Goal: Task Accomplishment & Management: Complete application form

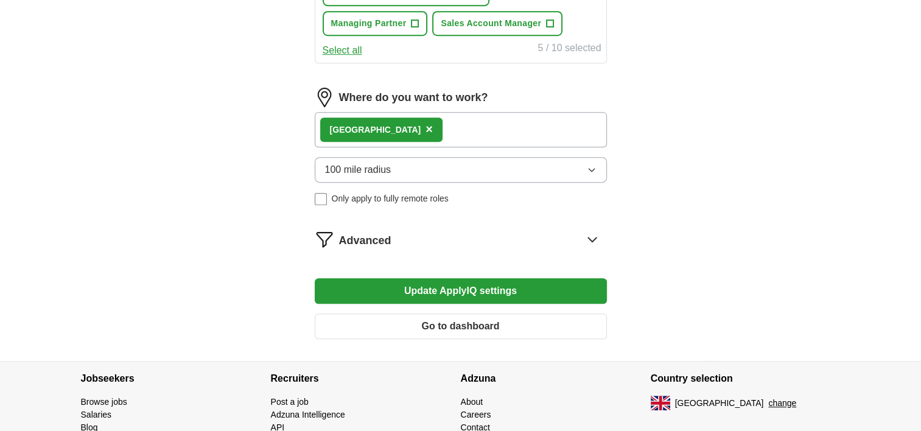
scroll to position [601, 0]
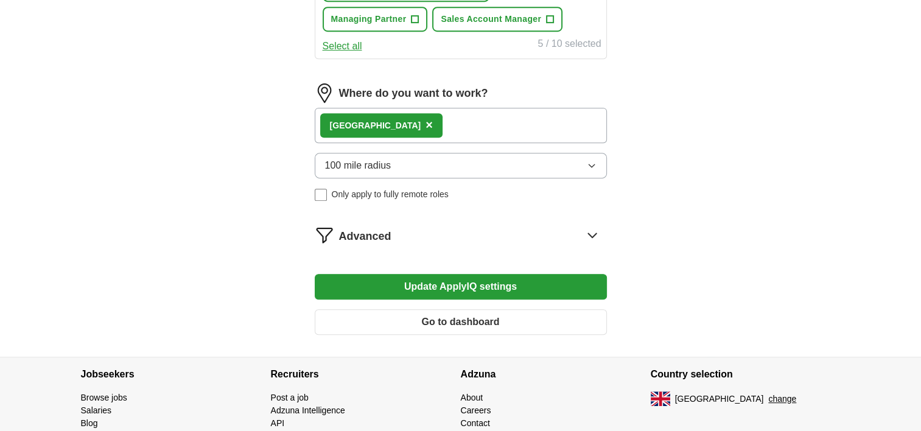
click at [472, 123] on div "London ×" at bounding box center [461, 125] width 292 height 35
click at [448, 122] on div "London ×" at bounding box center [461, 125] width 292 height 35
click at [425, 121] on span "×" at bounding box center [428, 124] width 7 height 13
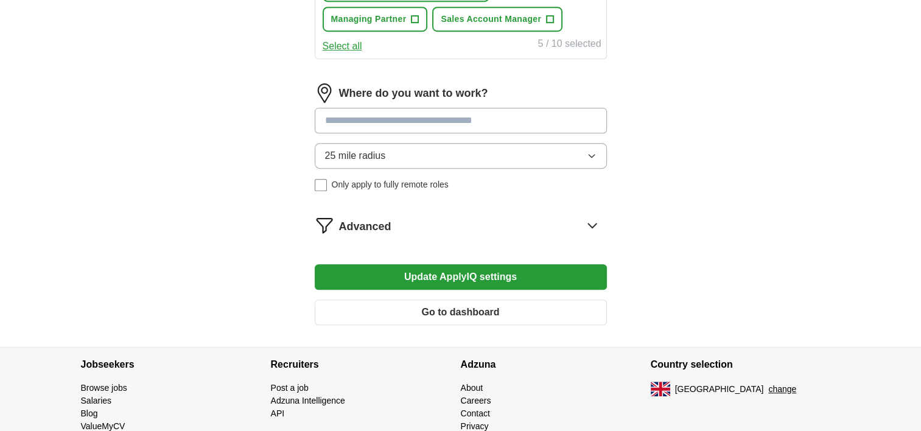
click at [373, 116] on input at bounding box center [461, 121] width 292 height 26
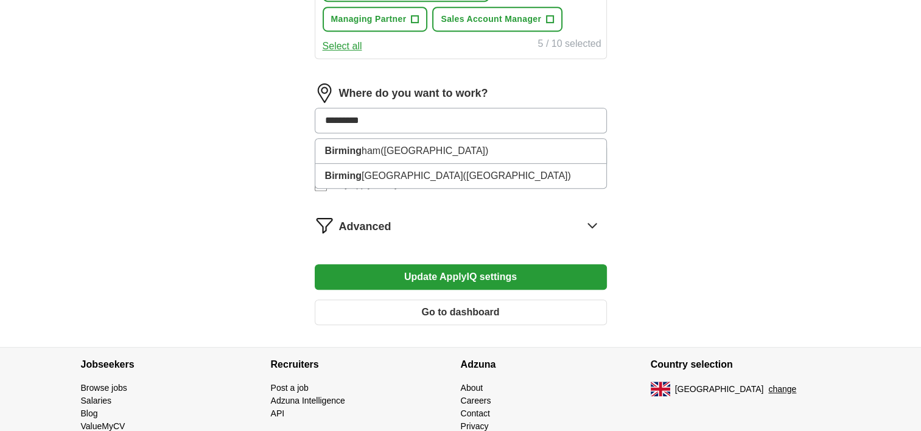
type input "**********"
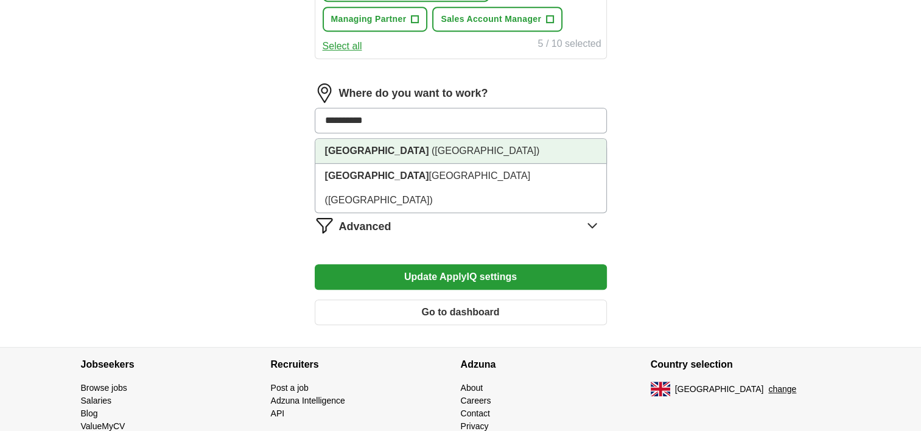
click at [349, 146] on strong "[GEOGRAPHIC_DATA]" at bounding box center [377, 150] width 104 height 10
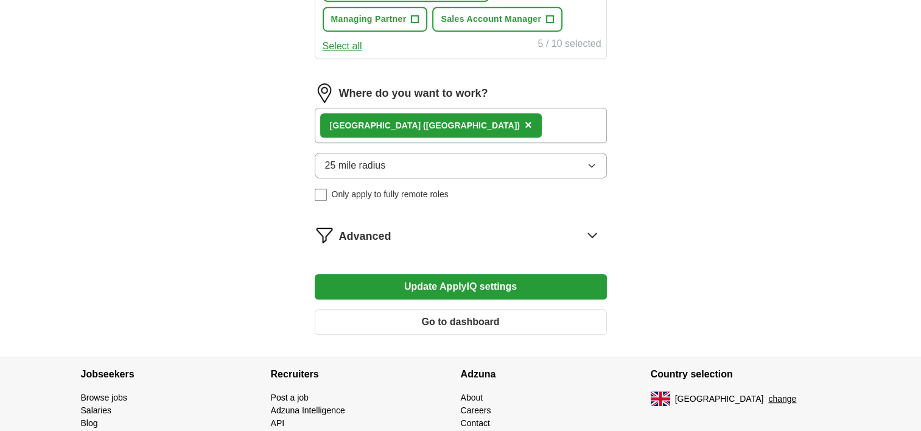
click at [589, 164] on icon "button" at bounding box center [591, 165] width 5 height 3
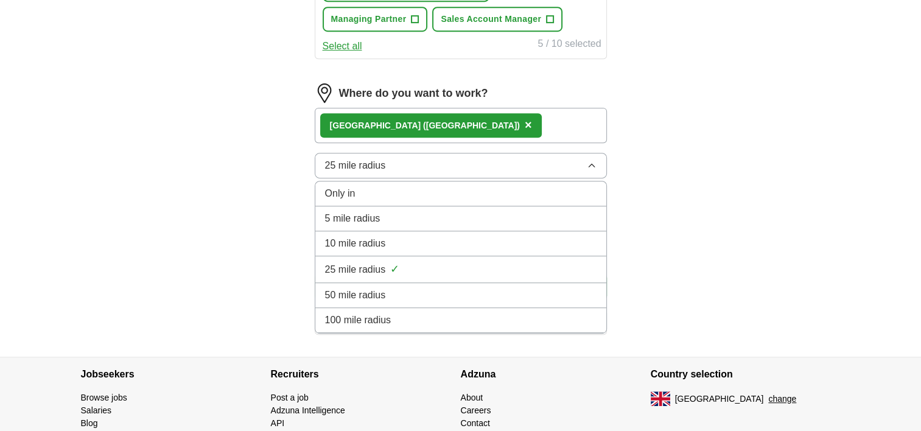
click at [556, 313] on div "100 mile radius" at bounding box center [460, 320] width 271 height 15
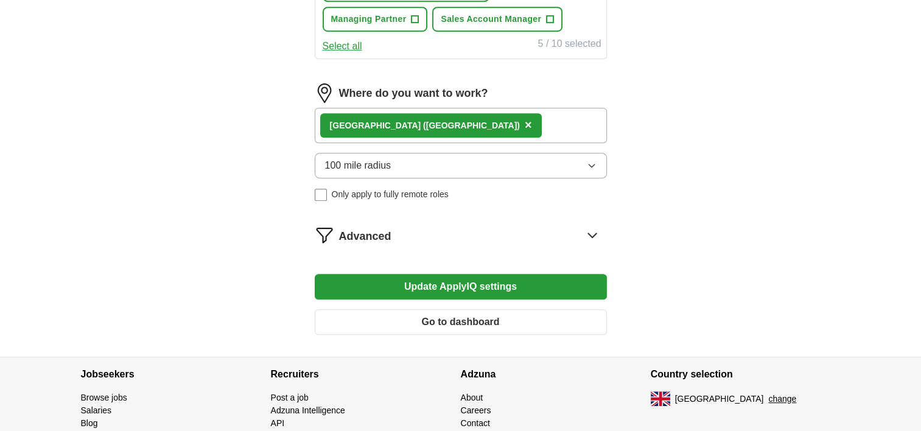
click at [482, 285] on button "Update ApplyIQ settings" at bounding box center [461, 287] width 292 height 26
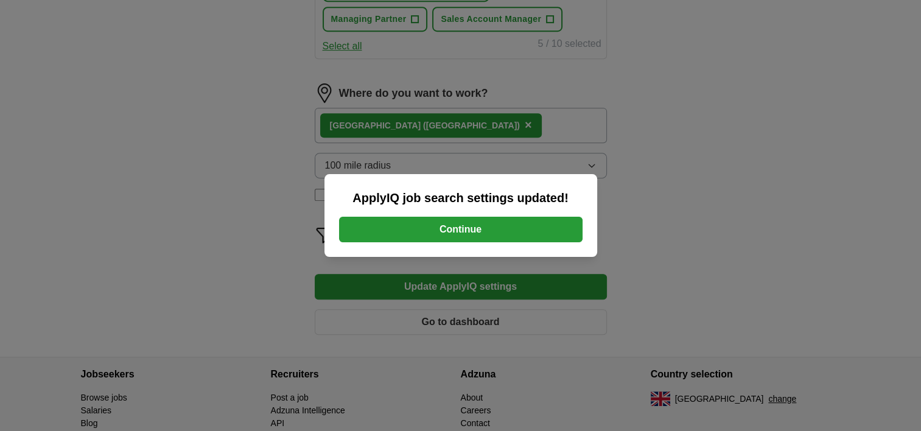
click at [472, 228] on button "Continue" at bounding box center [460, 230] width 243 height 26
